Goal: Task Accomplishment & Management: Manage account settings

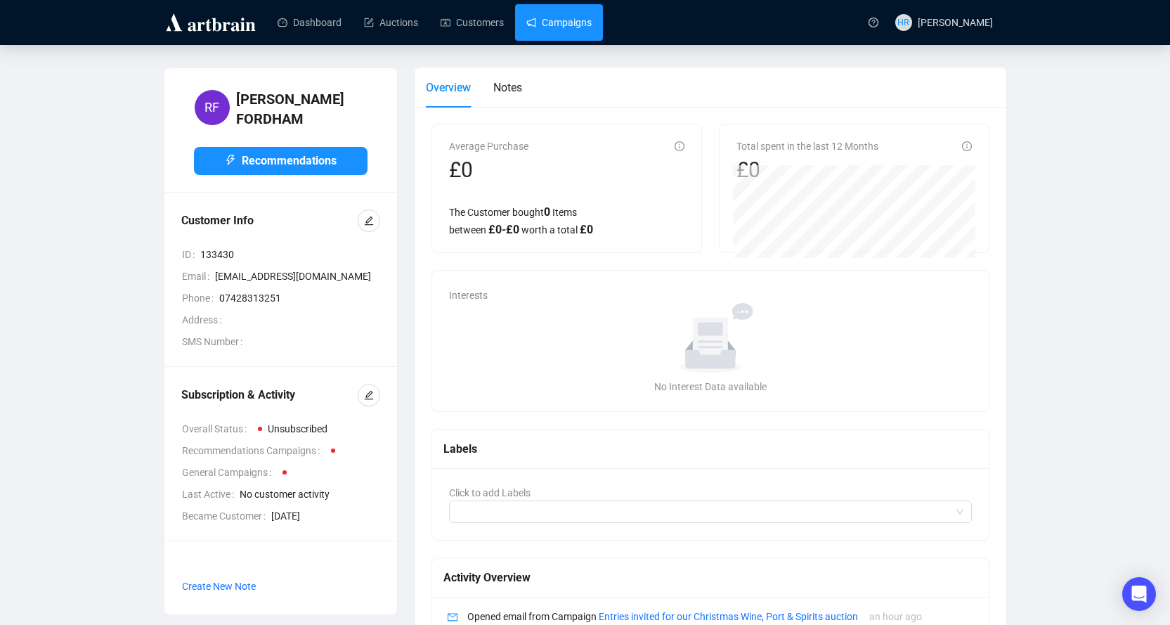
click at [542, 25] on link "Campaigns" at bounding box center [559, 22] width 65 height 37
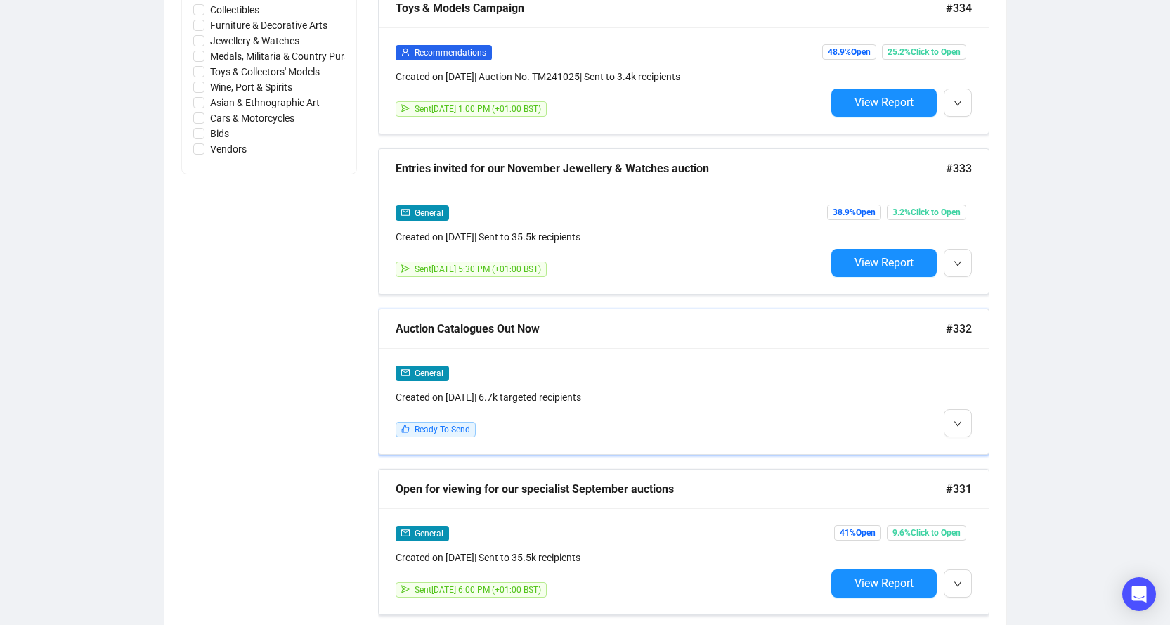
scroll to position [773, 0]
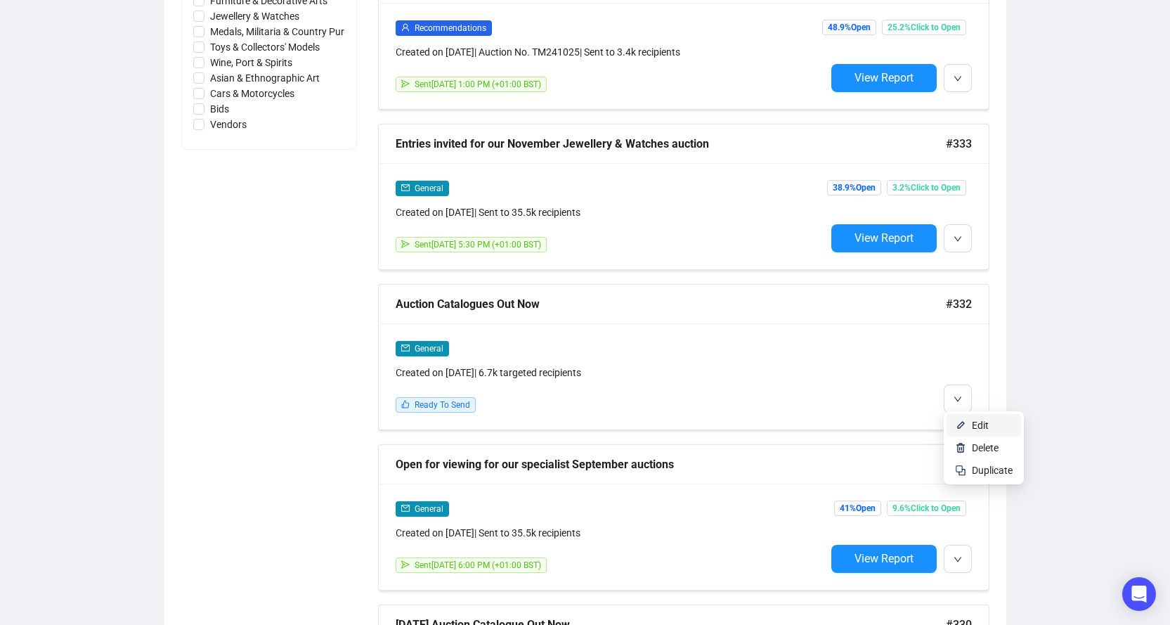
click at [966, 418] on li "Edit" at bounding box center [984, 425] width 75 height 22
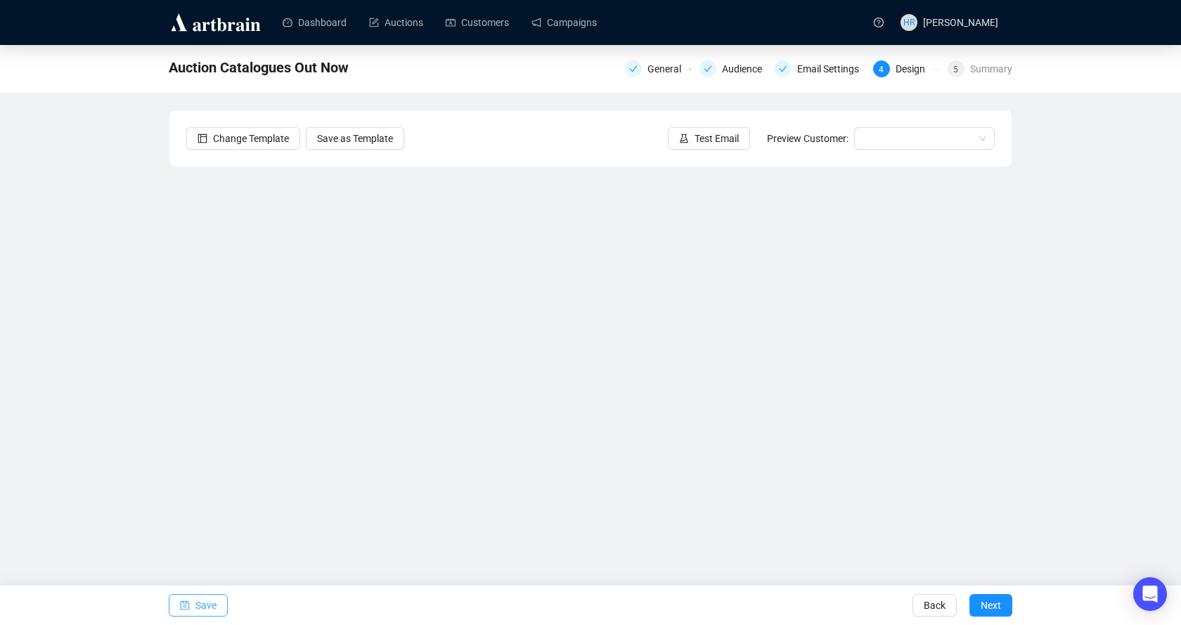
click at [188, 604] on icon "save" at bounding box center [185, 605] width 10 height 10
click at [209, 602] on span "Save" at bounding box center [205, 605] width 21 height 39
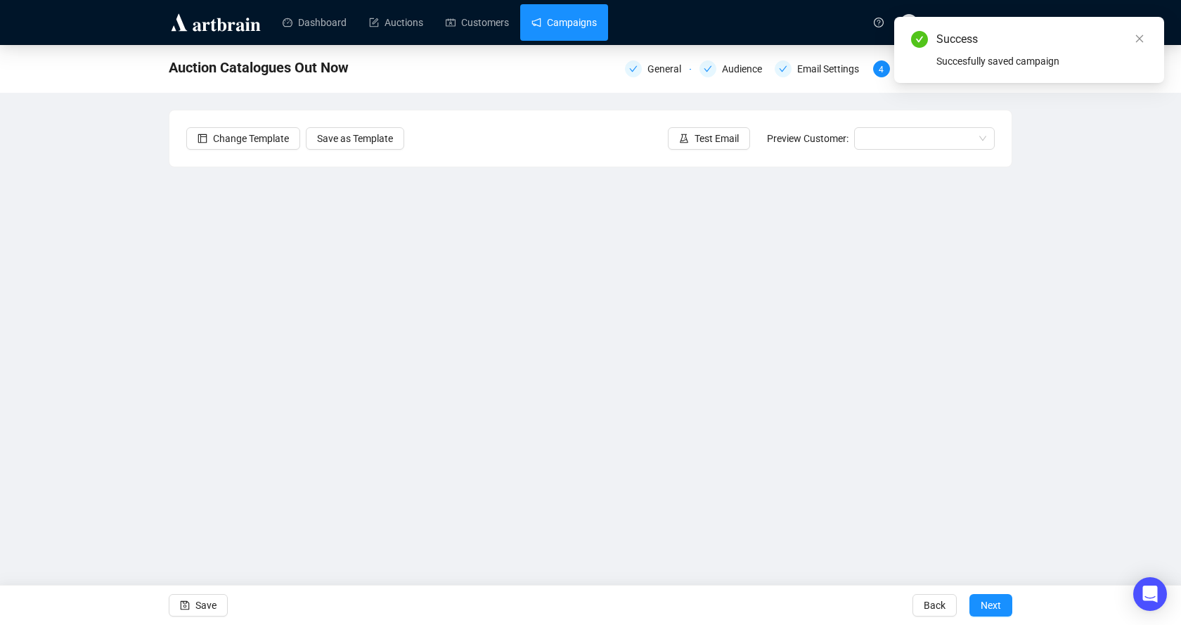
drag, startPoint x: 209, startPoint y: 602, endPoint x: 527, endPoint y: 21, distance: 661.6
click at [531, 21] on link "Campaigns" at bounding box center [563, 22] width 65 height 37
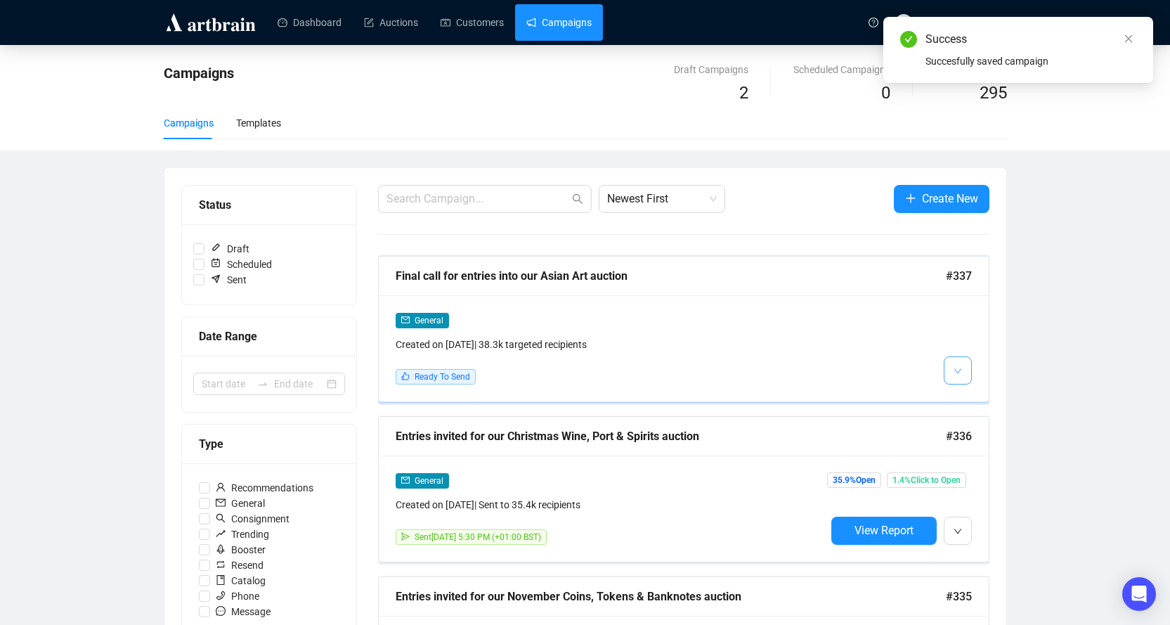
click at [967, 366] on button "button" at bounding box center [958, 370] width 28 height 28
drag, startPoint x: 960, startPoint y: 396, endPoint x: 944, endPoint y: 386, distance: 18.3
click at [960, 396] on img at bounding box center [960, 400] width 11 height 11
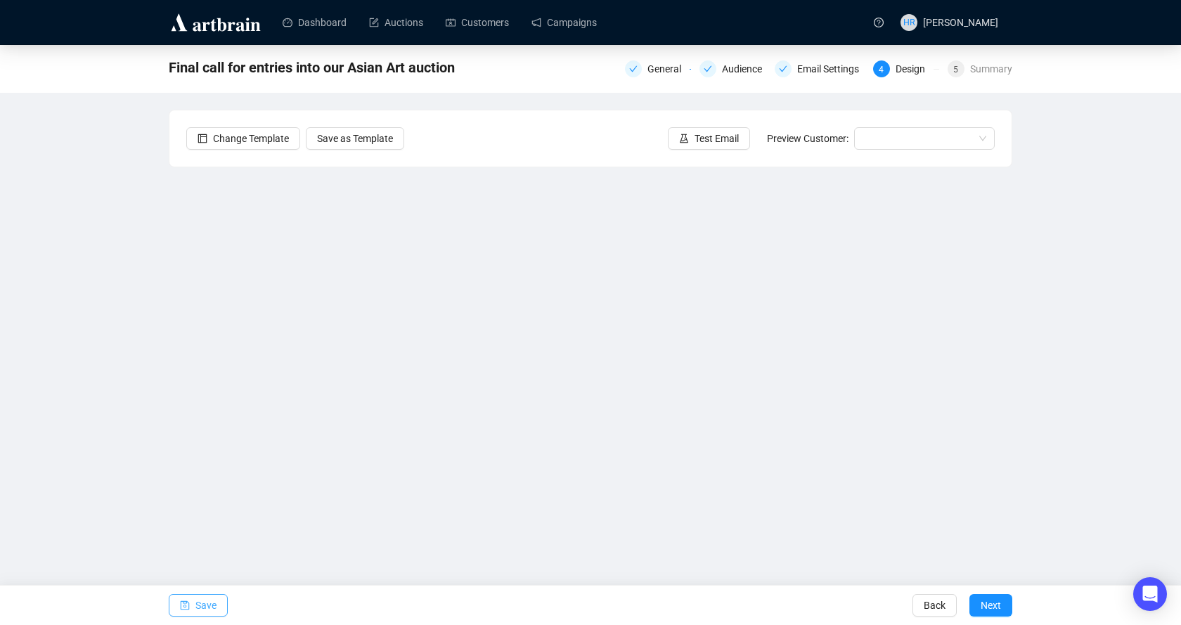
click at [188, 607] on icon "save" at bounding box center [185, 605] width 10 height 10
click at [195, 609] on span "Save" at bounding box center [205, 605] width 21 height 39
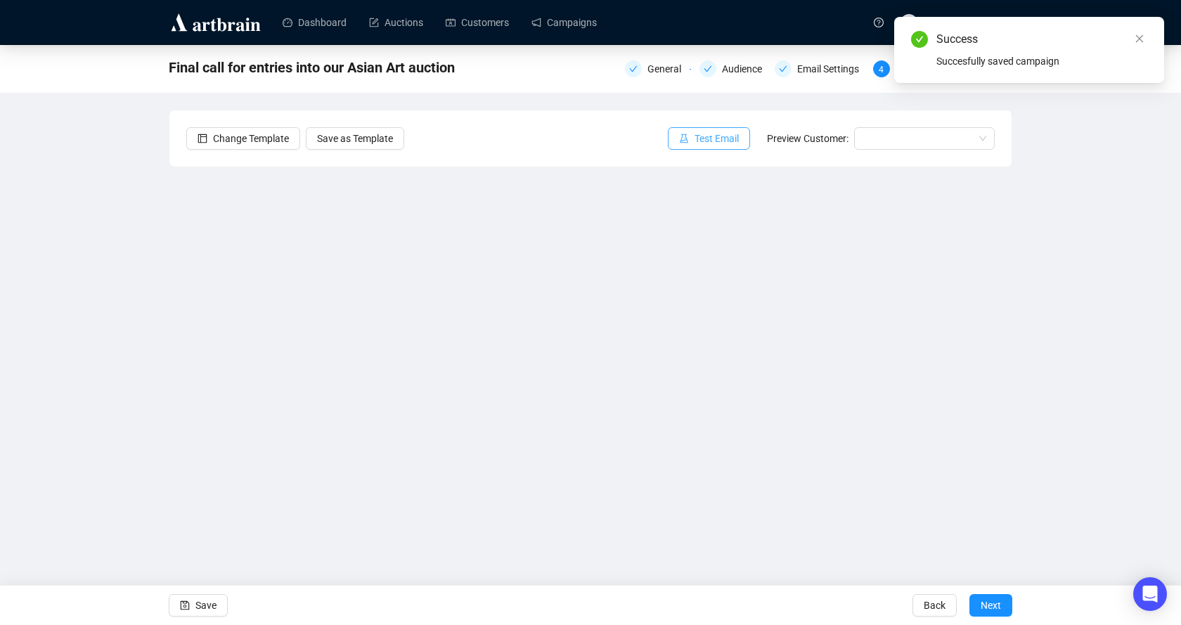
click at [708, 136] on span "Test Email" at bounding box center [717, 138] width 44 height 15
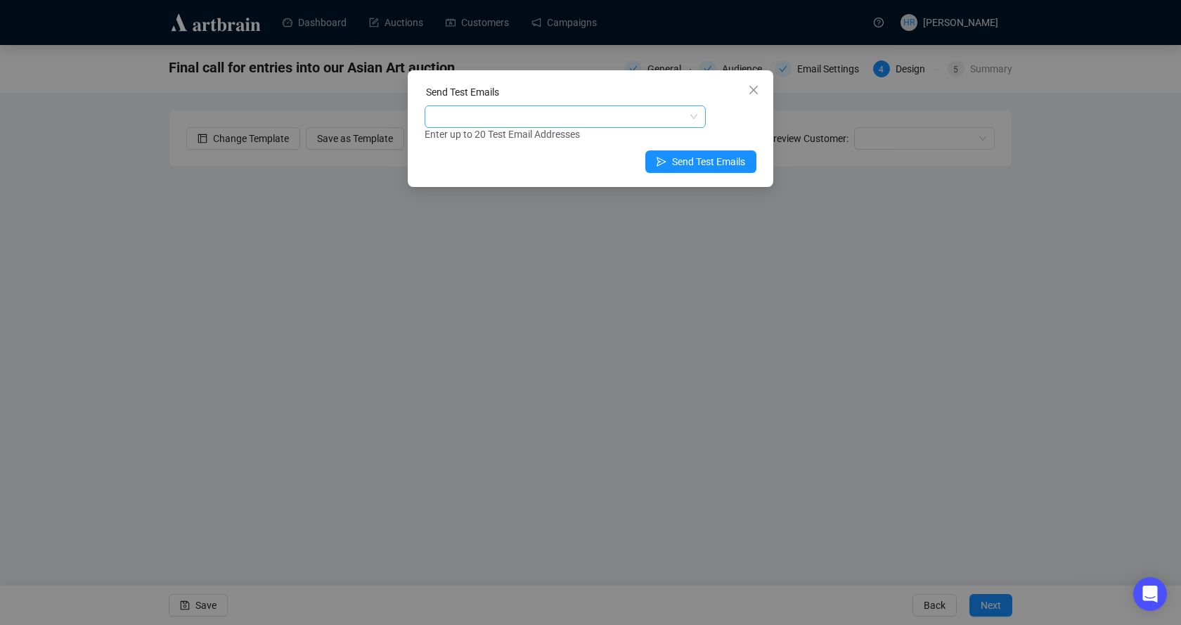
click at [652, 111] on div at bounding box center [557, 117] width 261 height 20
drag, startPoint x: 652, startPoint y: 111, endPoint x: 451, endPoint y: 103, distance: 201.9
click at [451, 103] on div "Send Test Emails" at bounding box center [591, 94] width 332 height 21
click at [751, 90] on icon "close" at bounding box center [753, 89] width 11 height 11
